Goal: Transaction & Acquisition: Purchase product/service

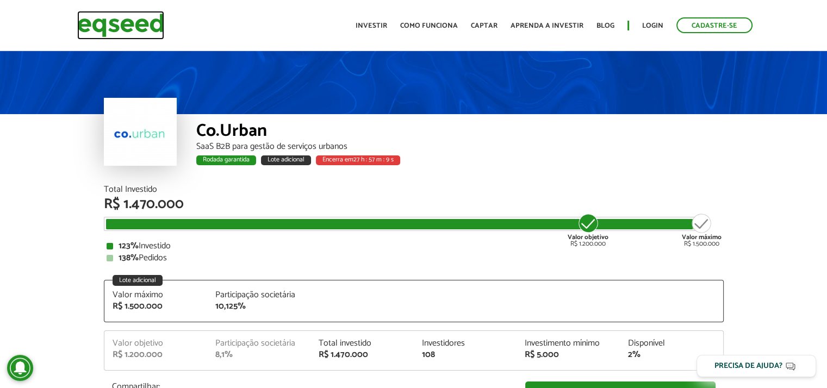
click at [91, 24] on img at bounding box center [120, 25] width 87 height 29
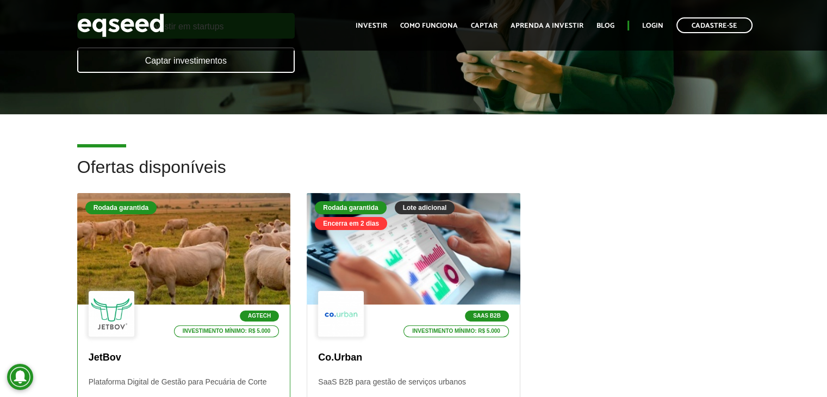
scroll to position [272, 0]
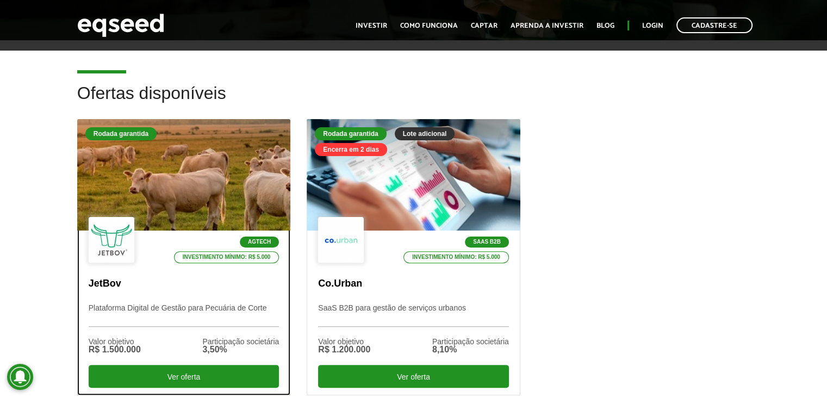
click at [202, 203] on div at bounding box center [183, 175] width 256 height 134
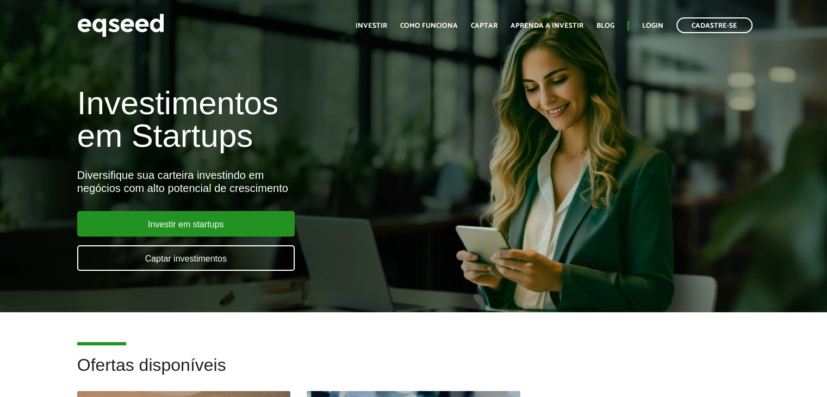
scroll to position [272, 0]
